Goal: Check status: Check status

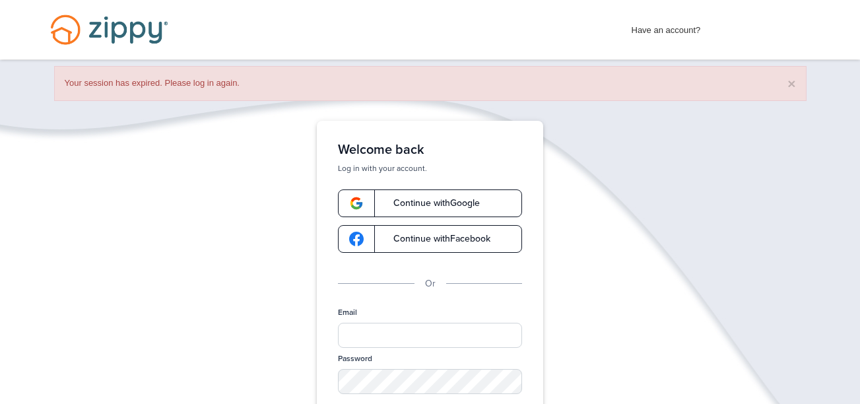
click at [471, 190] on link "Continue with Google" at bounding box center [430, 203] width 184 height 28
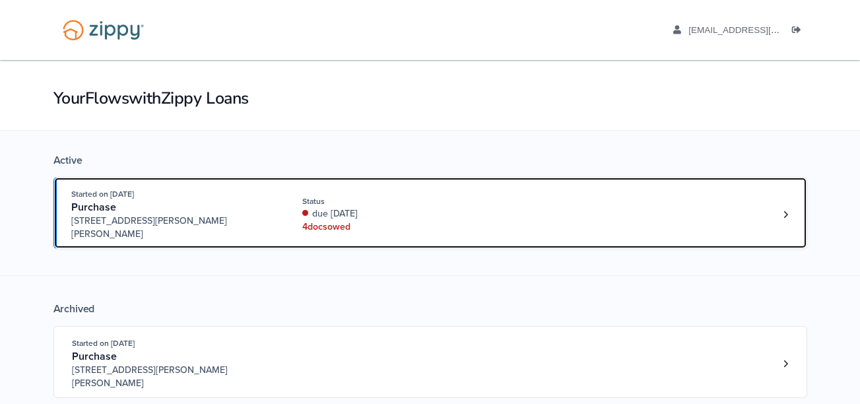
click at [386, 221] on div "4 doc s owed" at bounding box center [390, 227] width 176 height 13
